Goal: Complete application form: Complete application form

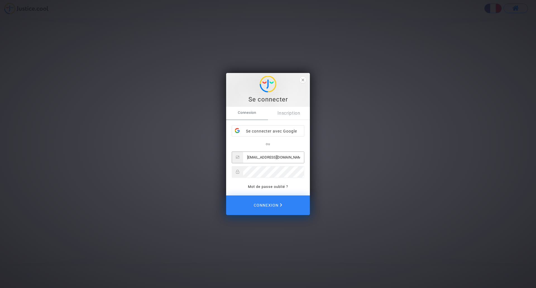
type input "[EMAIL_ADDRESS][DOMAIN_NAME]"
click at [268, 205] on button "Connexion" at bounding box center [268, 205] width 84 height 20
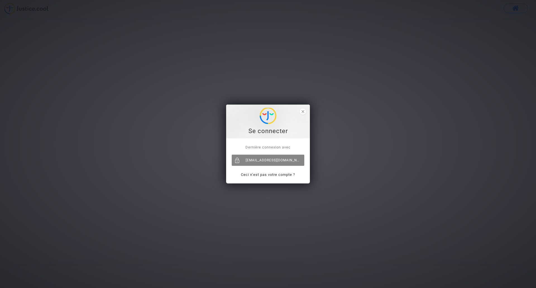
click at [288, 161] on div "[EMAIL_ADDRESS][DOMAIN_NAME]" at bounding box center [268, 159] width 73 height 11
click at [264, 158] on div "[EMAIL_ADDRESS][DOMAIN_NAME]" at bounding box center [268, 159] width 73 height 11
